Goal: Task Accomplishment & Management: Complete application form

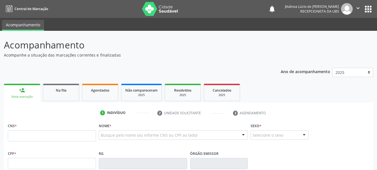
scroll to position [28, 0]
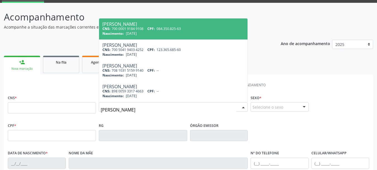
type input "[PERSON_NAME]"
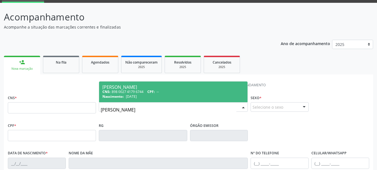
click at [137, 96] on span "[DATE]" at bounding box center [131, 96] width 11 height 5
type input "898 0027 4179 6744"
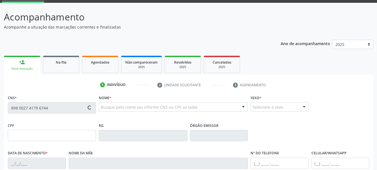
type input "[DATE]"
type input "[PERSON_NAME][MEDICAL_DATA]"
type input "[PHONE_NUMBER]"
type input "S/N"
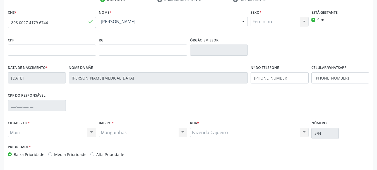
scroll to position [133, 0]
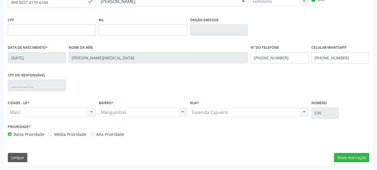
click at [181, 129] on div "Prioridade * Baixa Prioridade Média Prioridade Alta Prioridade" at bounding box center [98, 129] width 180 height 15
click at [96, 134] on label "Alta Prioridade" at bounding box center [110, 134] width 28 height 6
click at [90, 134] on input "Alta Prioridade" at bounding box center [92, 133] width 4 height 5
radio input "true"
click at [344, 158] on button "Nova marcação" at bounding box center [351, 156] width 35 height 9
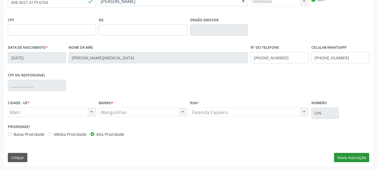
scroll to position [107, 0]
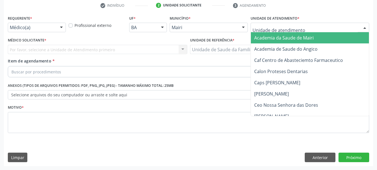
click at [276, 32] on div at bounding box center [310, 27] width 119 height 9
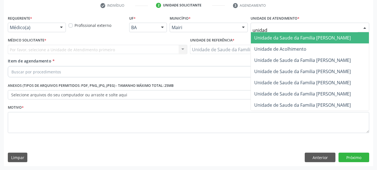
type input "unidade"
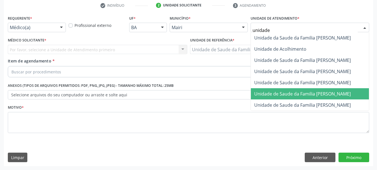
click at [329, 89] on span "Unidade de Saude da Familia [PERSON_NAME]" at bounding box center [310, 93] width 118 height 11
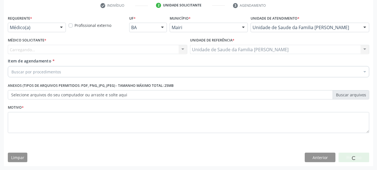
click at [19, 51] on div "Carregando... Nenhum resultado encontrado para: " " Não há nenhuma opção para s…" at bounding box center [98, 49] width 180 height 9
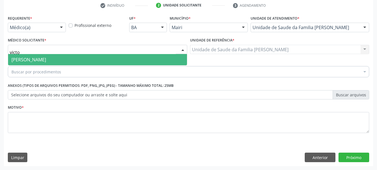
type input "victor"
click at [26, 57] on span "[PERSON_NAME]" at bounding box center [28, 59] width 35 height 6
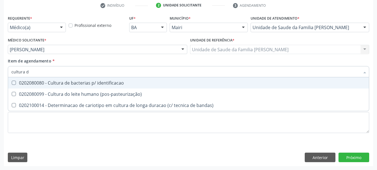
type input "cultura"
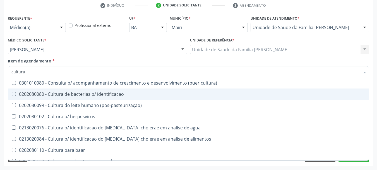
click at [67, 93] on div "0202080080 - Cultura de bacterias p/ identificacao" at bounding box center [188, 94] width 354 height 4
checkbox identificacao "true"
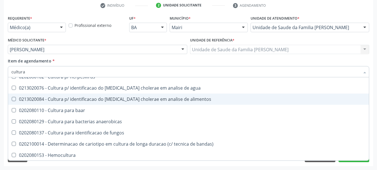
scroll to position [40, 0]
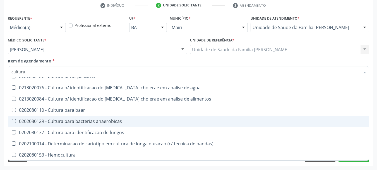
click at [0, 73] on div "Acompanhamento Acompanhe a situação das marcações correntes e finalizadas Relat…" at bounding box center [188, 46] width 377 height 246
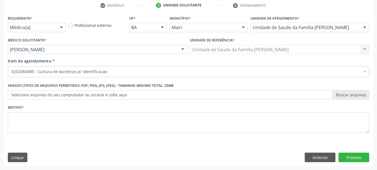
scroll to position [0, 0]
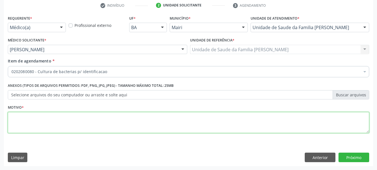
click at [29, 115] on textarea at bounding box center [189, 122] width 362 height 21
type textarea "Avaliação."
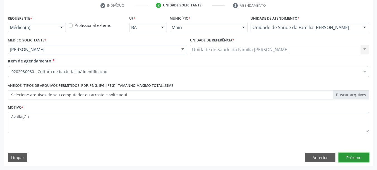
click at [352, 157] on button "Próximo" at bounding box center [354, 156] width 31 height 9
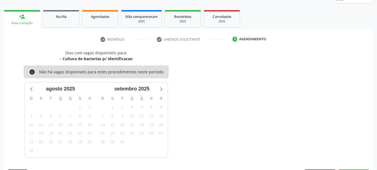
scroll to position [90, 0]
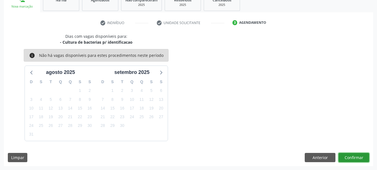
click at [349, 160] on button "Confirmar" at bounding box center [354, 156] width 31 height 9
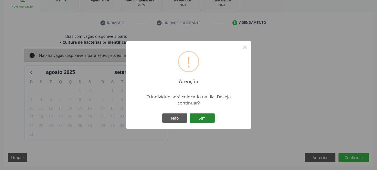
click at [203, 120] on button "Sim" at bounding box center [202, 117] width 25 height 9
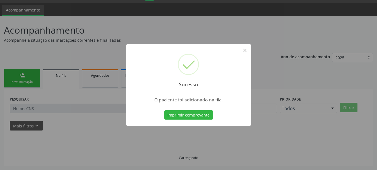
scroll to position [15, 0]
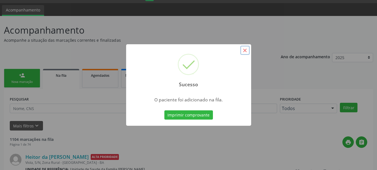
click at [248, 49] on button "×" at bounding box center [244, 50] width 9 height 9
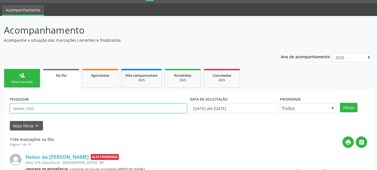
click at [77, 109] on input "text" at bounding box center [99, 107] width 178 height 9
click at [340, 102] on button "Filtrar" at bounding box center [349, 106] width 18 height 9
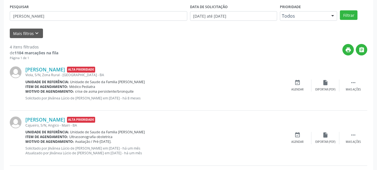
scroll to position [73, 0]
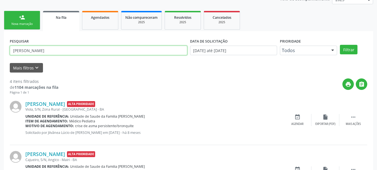
click at [64, 51] on input "[PERSON_NAME]" at bounding box center [99, 50] width 178 height 9
type input "[PERSON_NAME]"
click at [340, 45] on button "Filtrar" at bounding box center [349, 49] width 18 height 9
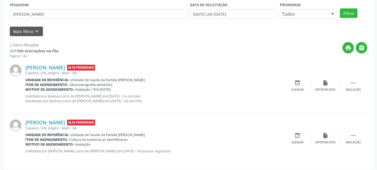
scroll to position [112, 0]
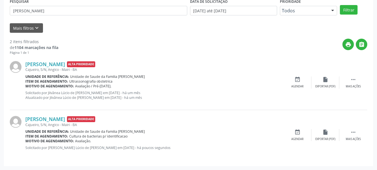
click at [202, 51] on div "print " at bounding box center [212, 47] width 309 height 16
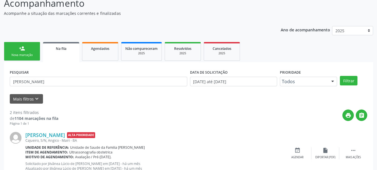
scroll to position [0, 0]
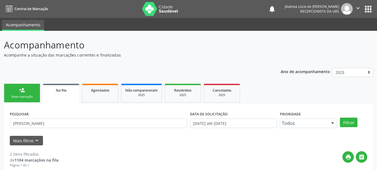
click at [360, 4] on button "" at bounding box center [358, 9] width 11 height 12
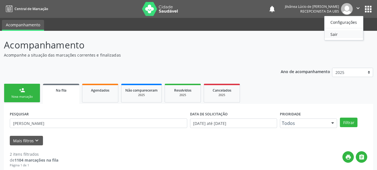
click at [336, 36] on link "Sair" at bounding box center [344, 34] width 39 height 8
